Goal: Information Seeking & Learning: Learn about a topic

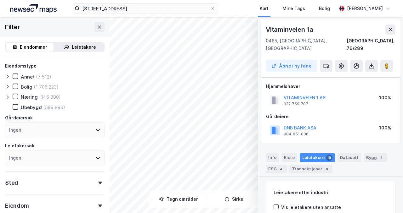
scroll to position [637, 0]
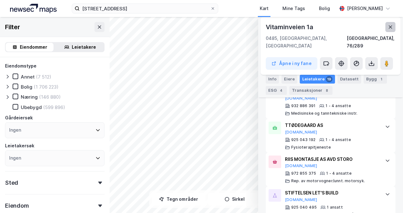
click at [390, 29] on icon at bounding box center [390, 27] width 5 height 5
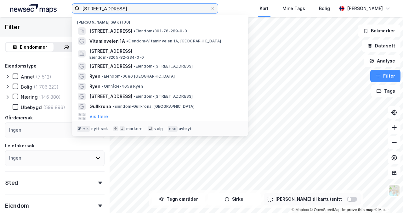
click at [141, 12] on input "[STREET_ADDRESS]" at bounding box center [145, 8] width 131 height 9
drag, startPoint x: 140, startPoint y: 11, endPoint x: 74, endPoint y: 10, distance: 65.8
click at [74, 10] on label "[STREET_ADDRESS]" at bounding box center [145, 8] width 146 height 10
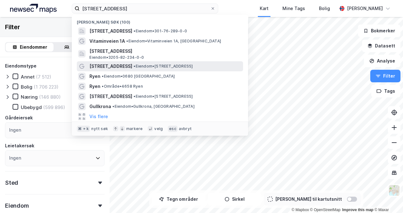
click at [114, 68] on span "[STREET_ADDRESS]" at bounding box center [110, 67] width 43 height 8
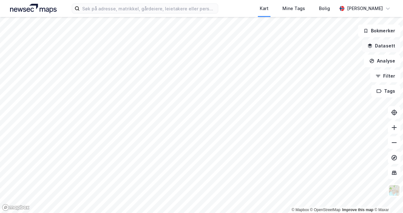
click at [381, 47] on button "Datasett" at bounding box center [381, 46] width 38 height 13
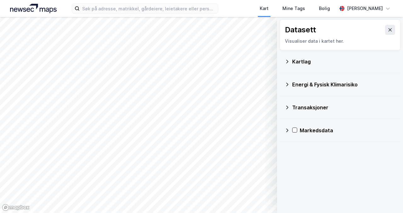
click at [286, 62] on icon at bounding box center [286, 61] width 5 height 5
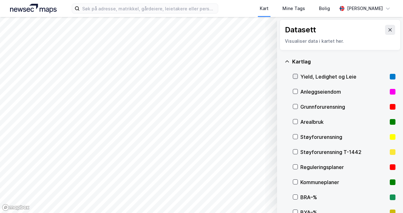
click at [294, 76] on icon at bounding box center [295, 76] width 4 height 4
click at [250, 196] on button "Vis" at bounding box center [244, 197] width 52 height 10
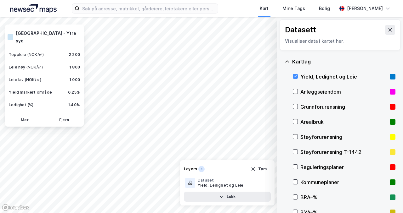
click at [73, 103] on div "1.40%" at bounding box center [74, 105] width 12 height 5
click at [31, 115] on button "Mer" at bounding box center [24, 120] width 37 height 10
